Goal: Task Accomplishment & Management: Manage account settings

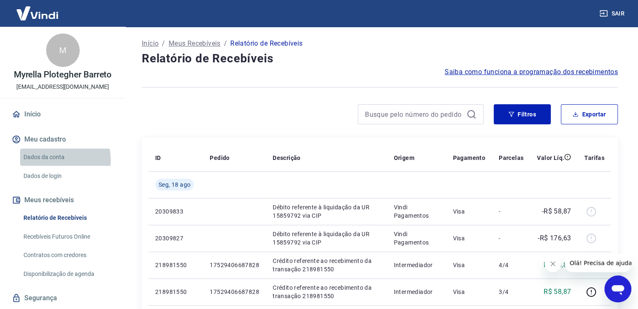
click at [51, 160] on link "Dados da conta" at bounding box center [67, 157] width 95 height 17
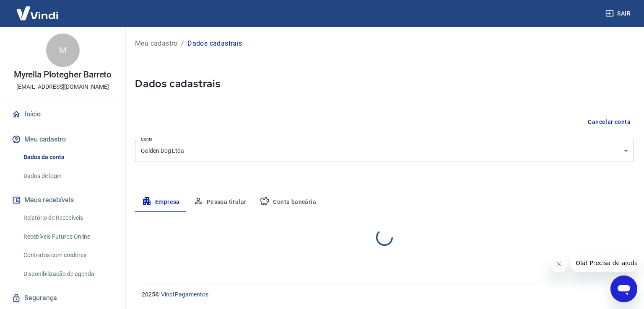
select select "PR"
select select "business"
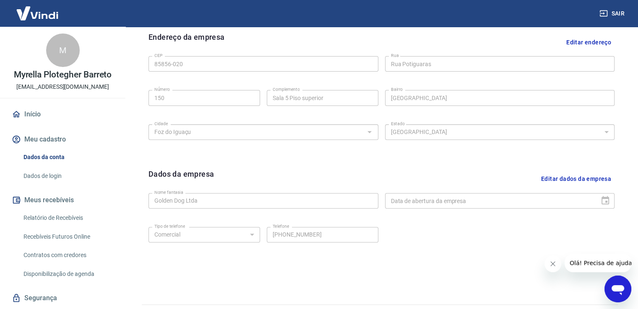
scroll to position [295, 0]
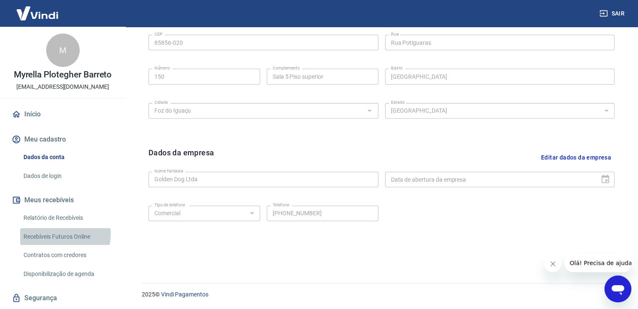
click at [57, 233] on link "Recebíveis Futuros Online" at bounding box center [67, 236] width 95 height 17
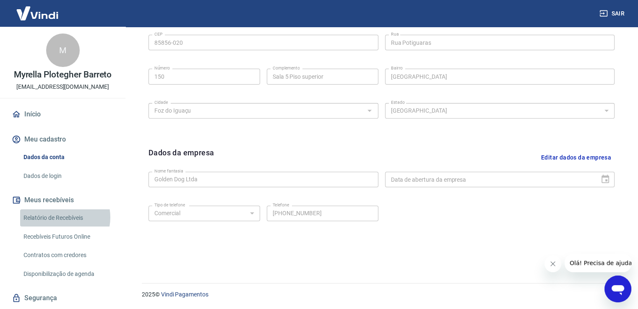
click at [58, 218] on link "Relatório de Recebíveis" at bounding box center [67, 218] width 95 height 17
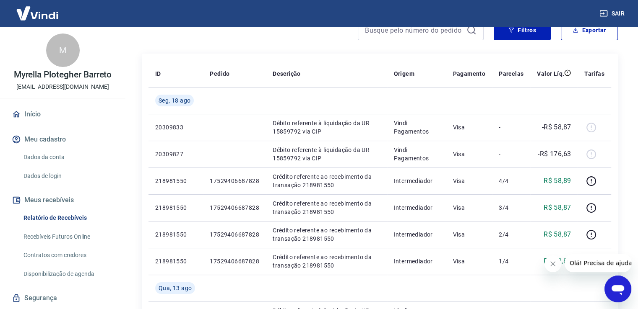
scroll to position [83, 0]
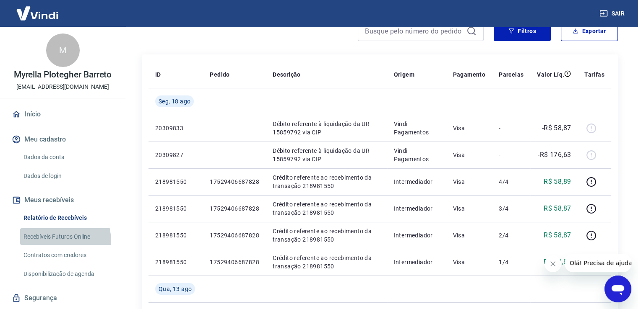
click at [46, 242] on link "Recebíveis Futuros Online" at bounding box center [67, 236] width 95 height 17
